Goal: Check status: Check status

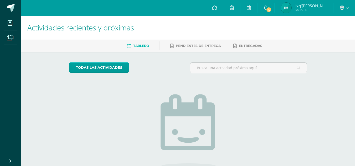
click at [269, 4] on link "4" at bounding box center [266, 8] width 17 height 16
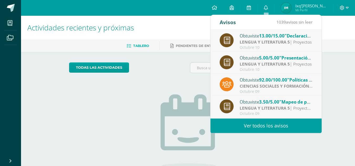
click at [284, 4] on img at bounding box center [286, 8] width 11 height 11
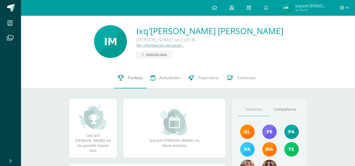
click at [122, 78] on icon at bounding box center [121, 78] width 6 height 6
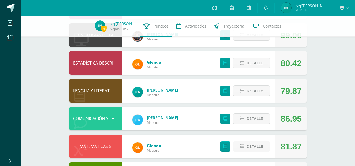
scroll to position [88, 0]
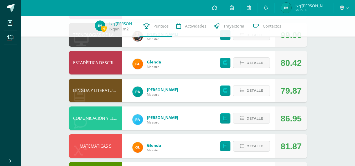
click at [248, 89] on span "Detalle" at bounding box center [255, 91] width 17 height 10
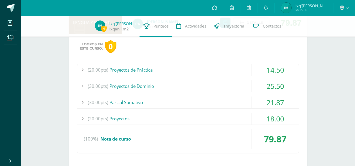
scroll to position [156, 0]
click at [203, 118] on div "(20.00pts) Proyectos" at bounding box center [188, 119] width 222 height 12
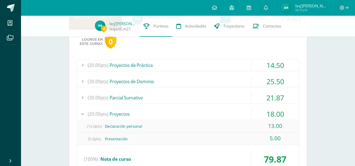
scroll to position [166, 0]
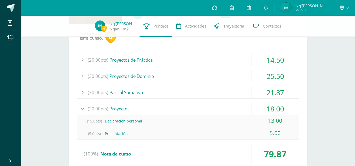
click at [184, 90] on div "(30.00pts) Parcial Sumativo" at bounding box center [188, 93] width 222 height 12
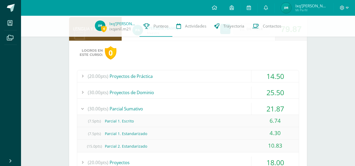
scroll to position [149, 0]
click at [163, 90] on div "(30.00pts) Proyectos de Dominio" at bounding box center [188, 93] width 222 height 12
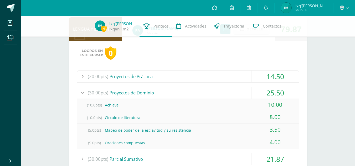
click at [160, 74] on div "(20.00pts) Proyectos de Práctica" at bounding box center [188, 77] width 222 height 12
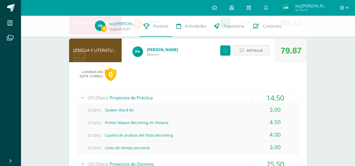
scroll to position [128, 0]
click at [247, 54] on span "Detalle" at bounding box center [255, 51] width 17 height 10
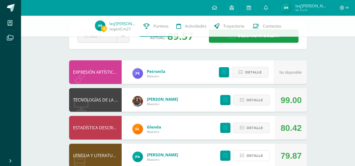
scroll to position [0, 0]
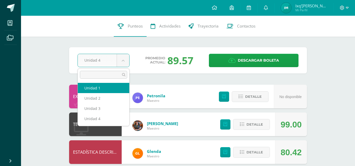
select select "Unidad 1"
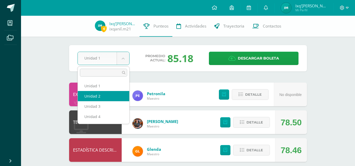
select select "Unidad 2"
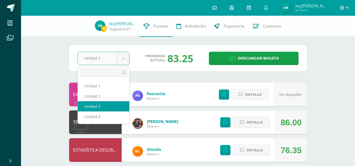
select select "Unidad 3"
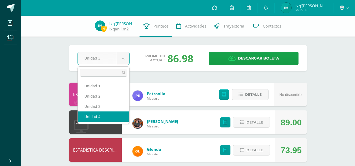
select select "Unidad 4"
